Goal: Task Accomplishment & Management: Use online tool/utility

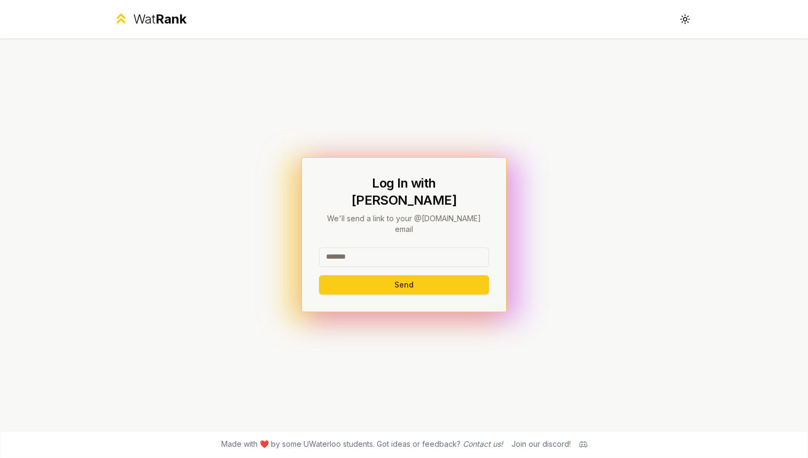
click at [346, 247] on input at bounding box center [404, 256] width 170 height 19
click at [372, 247] on input at bounding box center [404, 256] width 170 height 19
click at [238, 246] on div "Log In with WatIAM We'll send a link to your @[DOMAIN_NAME] email Send" at bounding box center [404, 234] width 616 height 392
click at [356, 247] on input at bounding box center [404, 256] width 170 height 19
click at [234, 251] on div "Log In with WatIAM We'll send a link to your @[DOMAIN_NAME] email Send" at bounding box center [404, 234] width 616 height 392
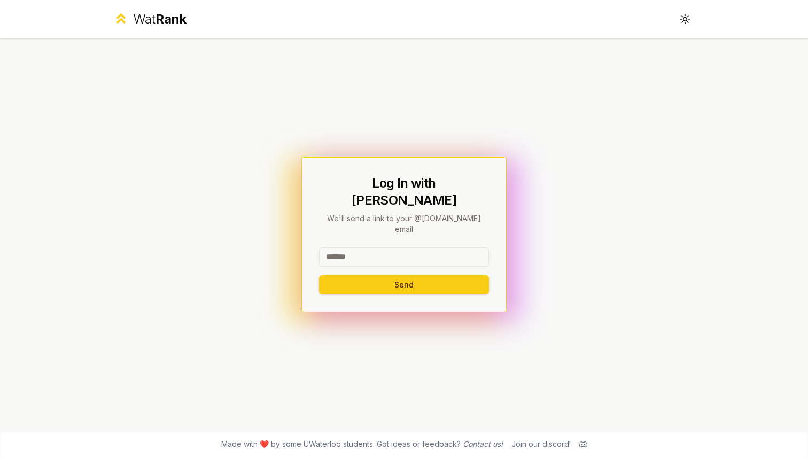
click at [369, 247] on input at bounding box center [404, 256] width 170 height 19
click at [194, 238] on div "Log In with WatIAM We'll send a link to your @[DOMAIN_NAME] email Send" at bounding box center [404, 234] width 616 height 392
click at [364, 253] on div at bounding box center [404, 259] width 170 height 24
click at [364, 247] on input at bounding box center [404, 256] width 170 height 19
click at [286, 243] on div "Log In with WatIAM We'll send a link to your @[DOMAIN_NAME] email Send" at bounding box center [404, 234] width 616 height 392
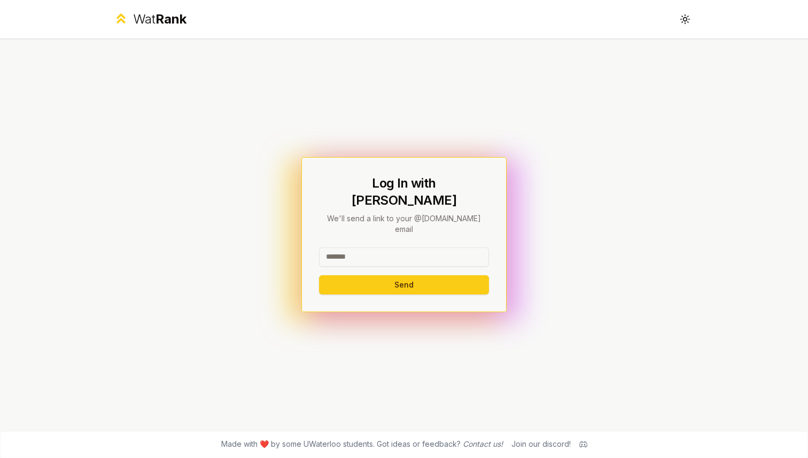
click at [346, 247] on input at bounding box center [404, 256] width 170 height 19
click at [272, 258] on div "Log In with WatIAM We'll send a link to your @[DOMAIN_NAME] email Send" at bounding box center [404, 234] width 616 height 392
click at [336, 247] on input at bounding box center [404, 256] width 170 height 19
type input "*"
type input "******"
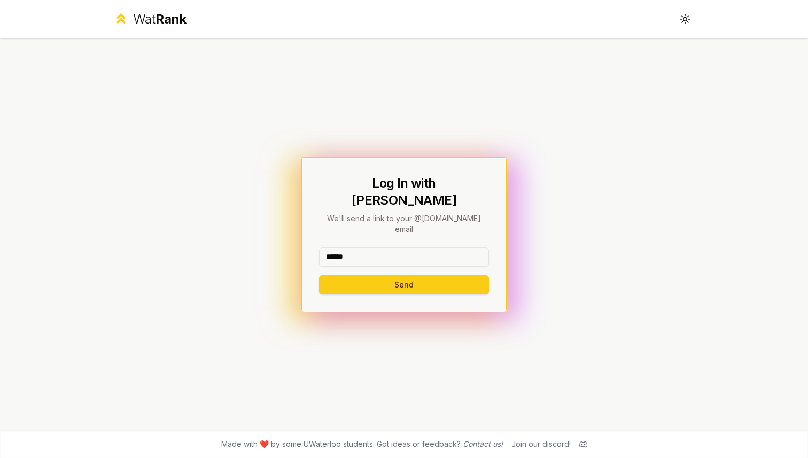
click at [319, 275] on button "Send" at bounding box center [404, 284] width 170 height 19
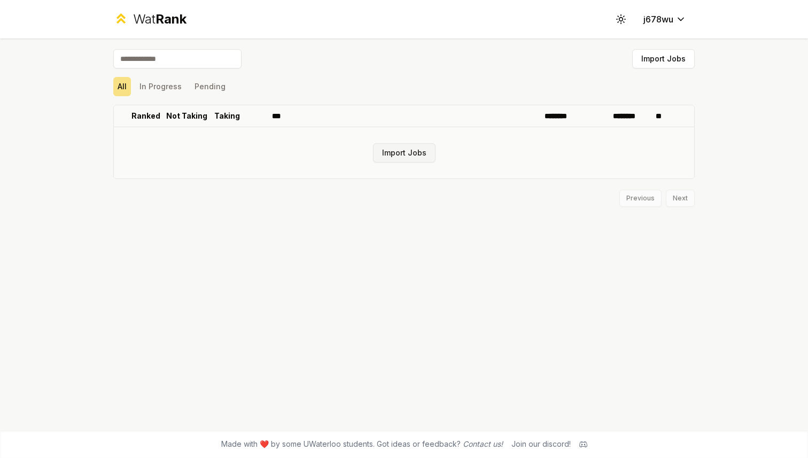
click at [415, 155] on button "Import Jobs" at bounding box center [404, 152] width 63 height 19
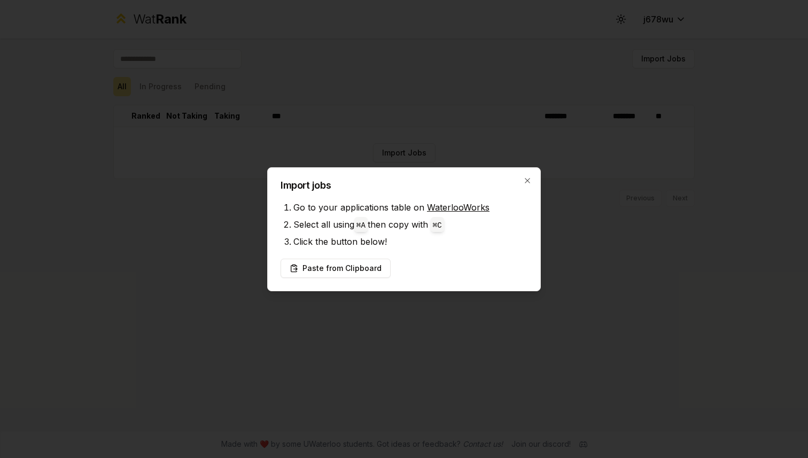
click at [438, 208] on link "WaterlooWorks" at bounding box center [458, 207] width 63 height 11
click at [362, 265] on button "Paste from Clipboard" at bounding box center [336, 268] width 110 height 19
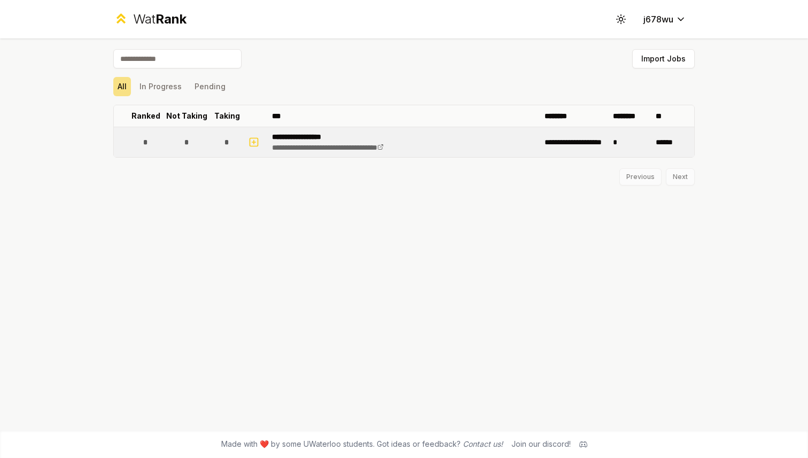
click at [304, 134] on p "**********" at bounding box center [348, 136] width 153 height 11
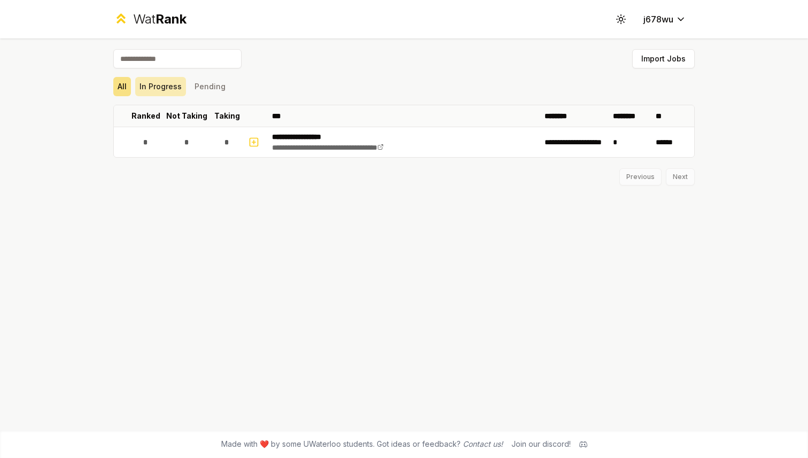
click at [165, 89] on button "In Progress" at bounding box center [160, 86] width 51 height 19
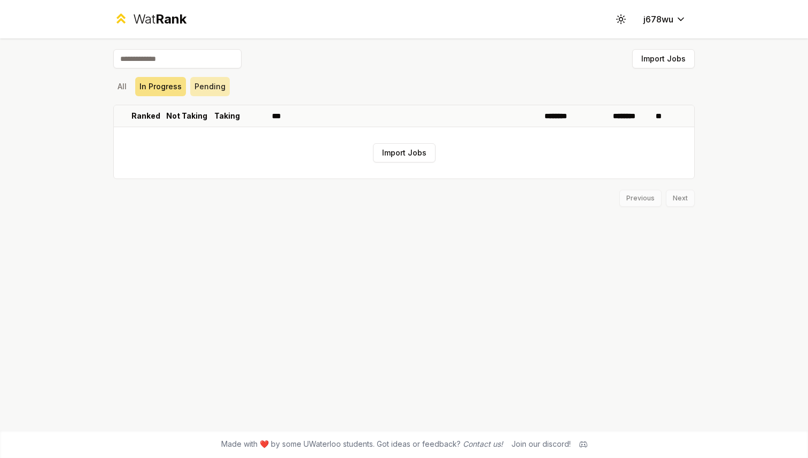
click at [214, 89] on button "Pending" at bounding box center [210, 86] width 40 height 19
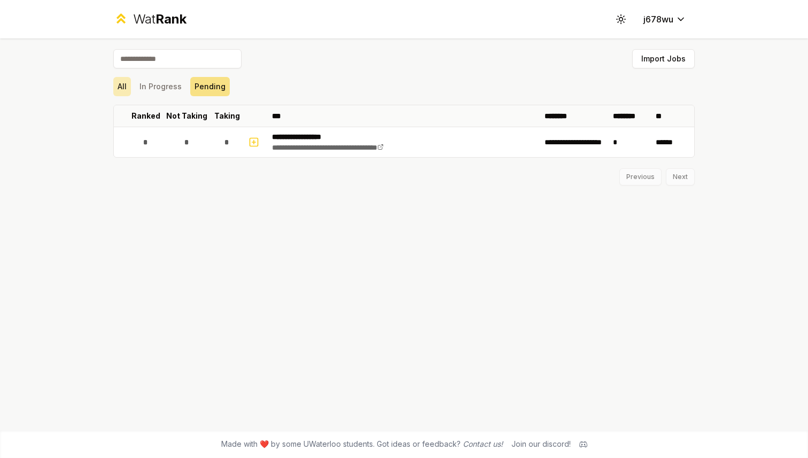
click at [122, 87] on button "All" at bounding box center [122, 86] width 18 height 19
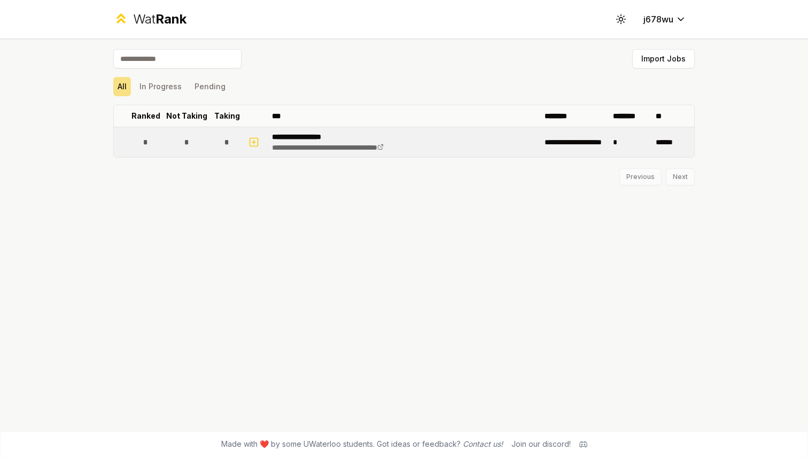
click at [321, 133] on p "**********" at bounding box center [348, 136] width 153 height 11
click at [250, 148] on button "button" at bounding box center [253, 142] width 15 height 17
select select
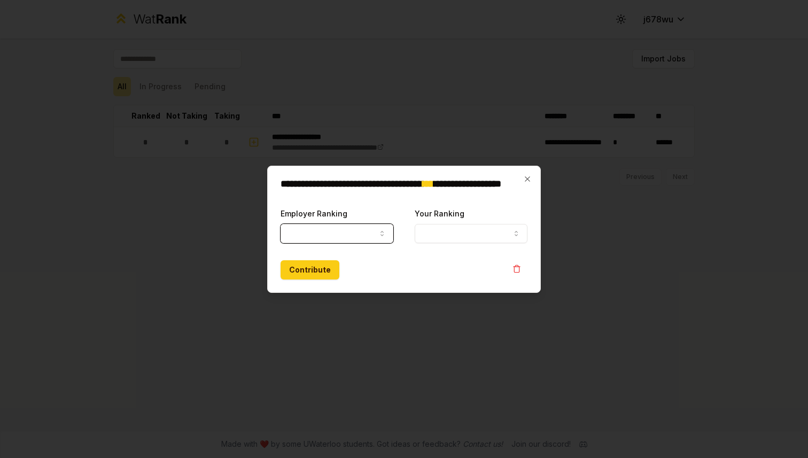
click at [498, 234] on button "Your Ranking" at bounding box center [471, 233] width 113 height 19
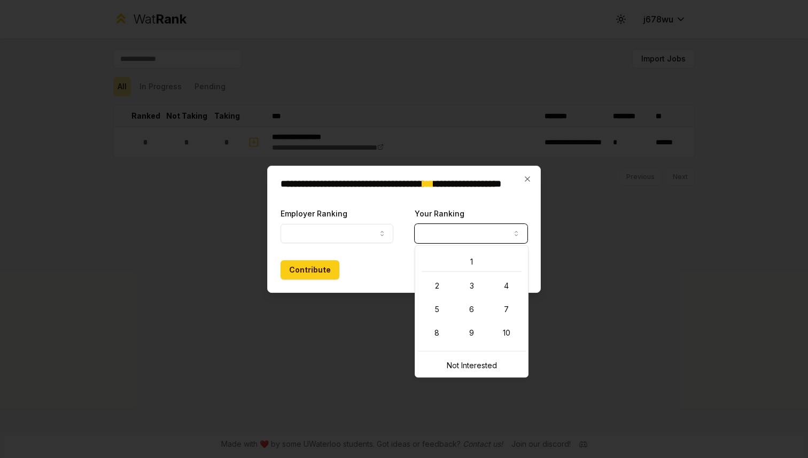
click at [481, 234] on button "Your Ranking" at bounding box center [471, 233] width 113 height 19
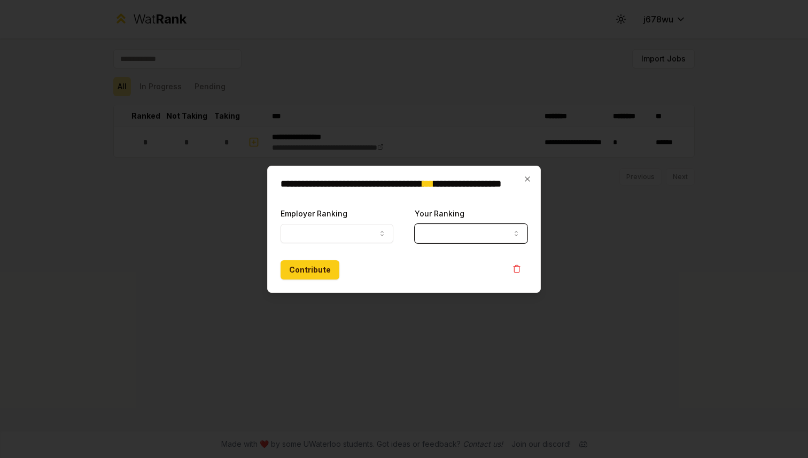
click at [363, 234] on button "Employer Ranking" at bounding box center [337, 233] width 113 height 19
click at [363, 232] on button "Employer Ranking" at bounding box center [337, 233] width 113 height 19
click at [527, 179] on icon "button" at bounding box center [527, 178] width 5 height 5
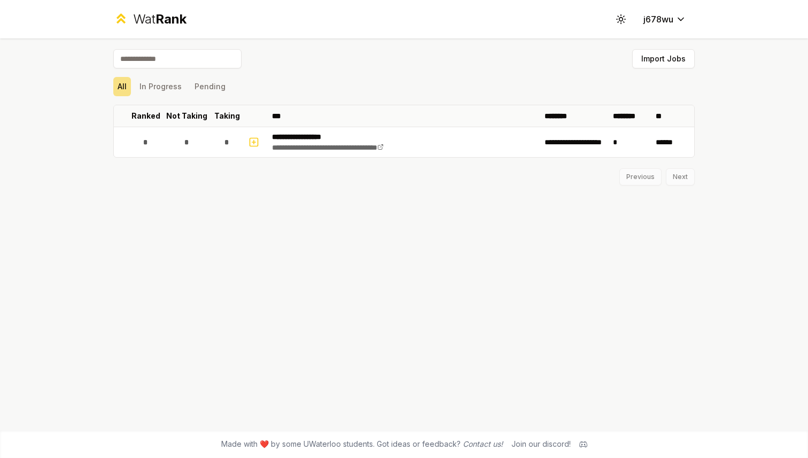
click at [496, 214] on div "**********" at bounding box center [404, 234] width 616 height 392
click at [686, 52] on button "Import Jobs" at bounding box center [663, 58] width 63 height 19
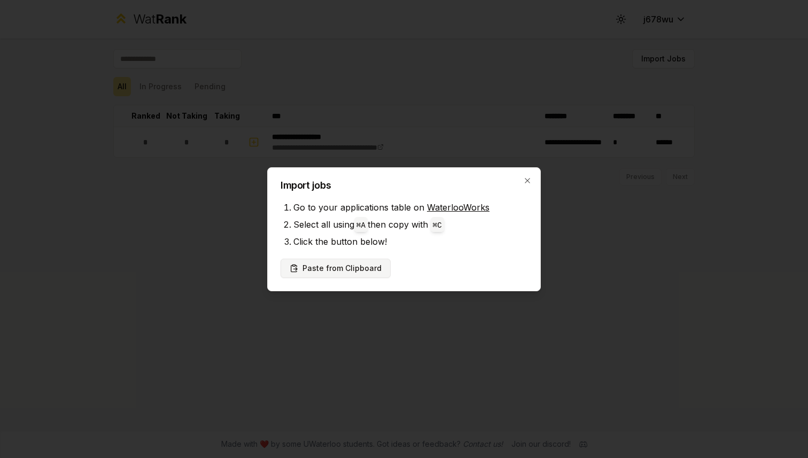
click at [350, 273] on button "Paste from Clipboard" at bounding box center [336, 268] width 110 height 19
